Goal: Find specific page/section: Find specific page/section

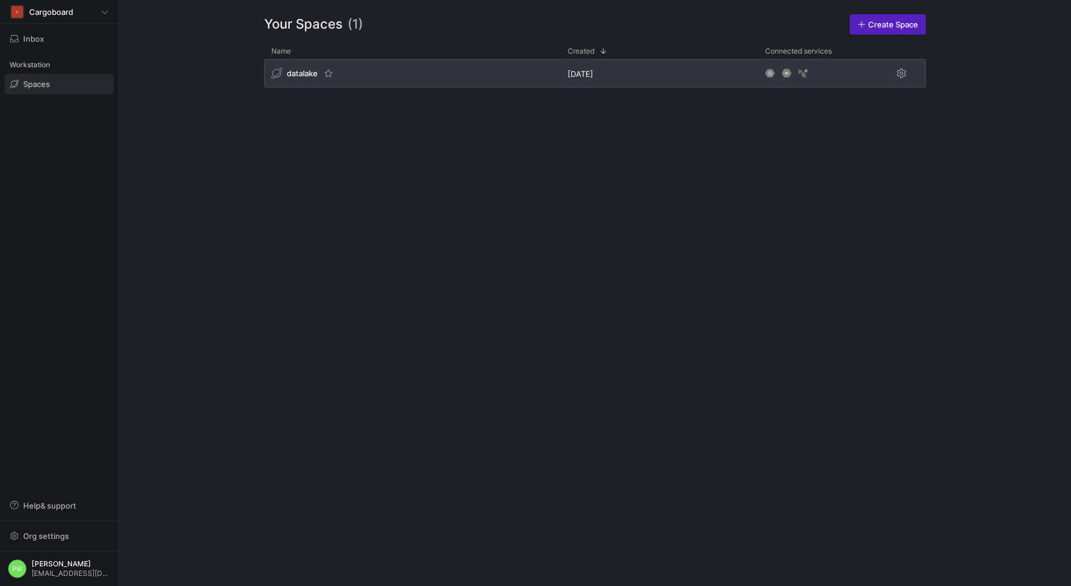
click at [309, 76] on span "datalake" at bounding box center [302, 73] width 31 height 10
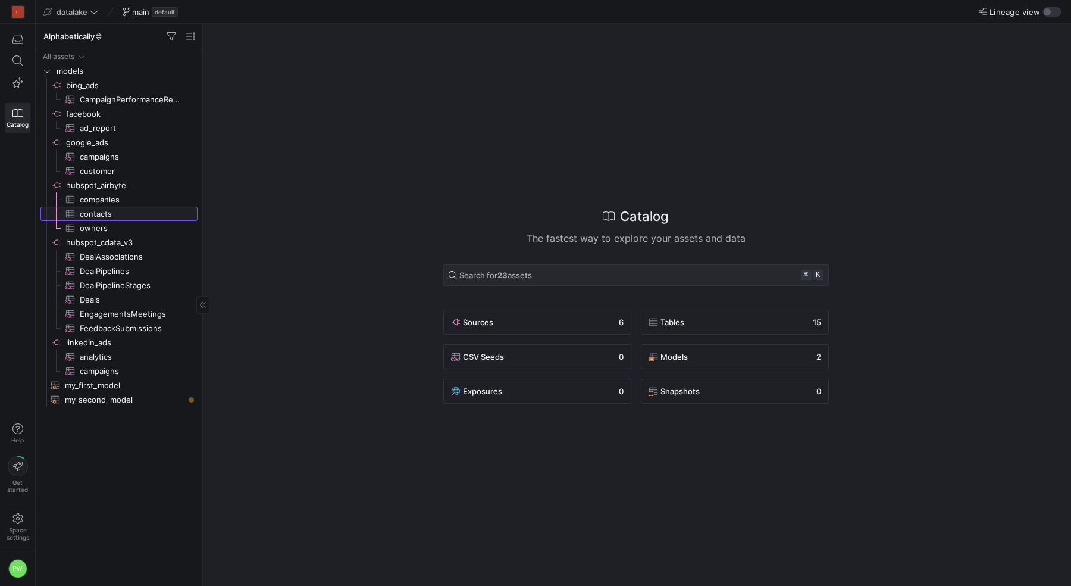
click at [111, 215] on span "contacts​​​​​​​​​" at bounding box center [132, 214] width 104 height 14
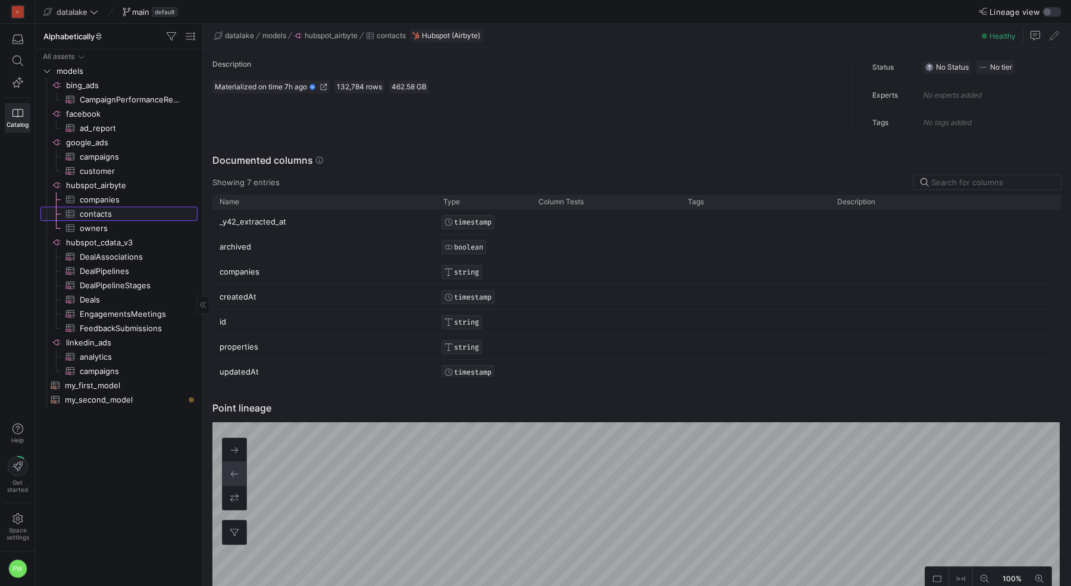
click at [128, 216] on span "contacts​​​​​​​​​" at bounding box center [132, 214] width 104 height 14
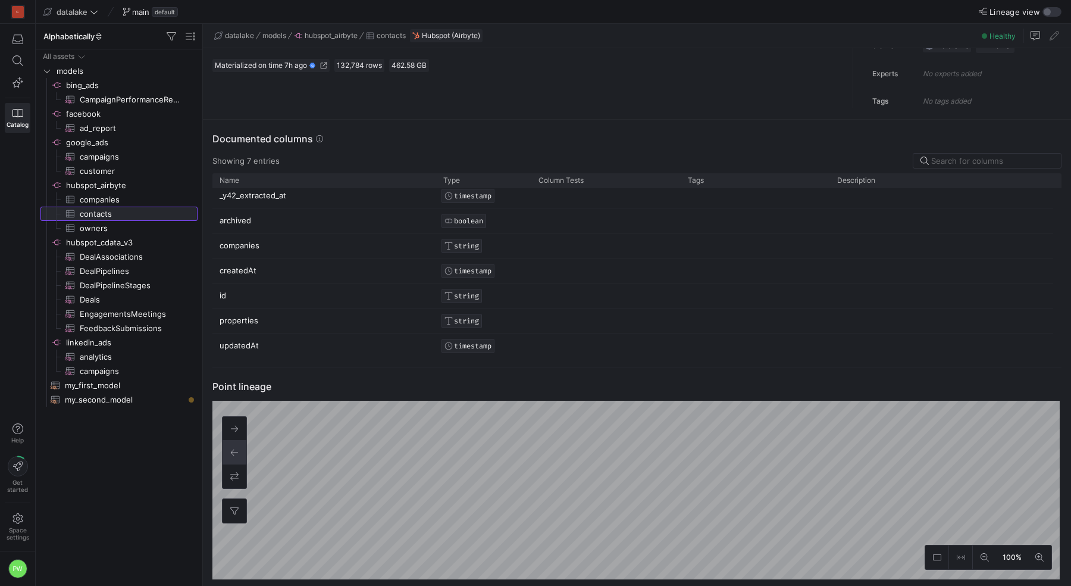
scroll to position [8, 0]
